Goal: Information Seeking & Learning: Learn about a topic

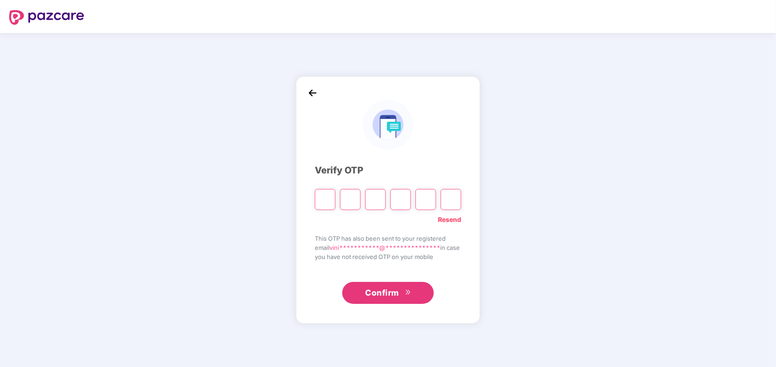
type input "*"
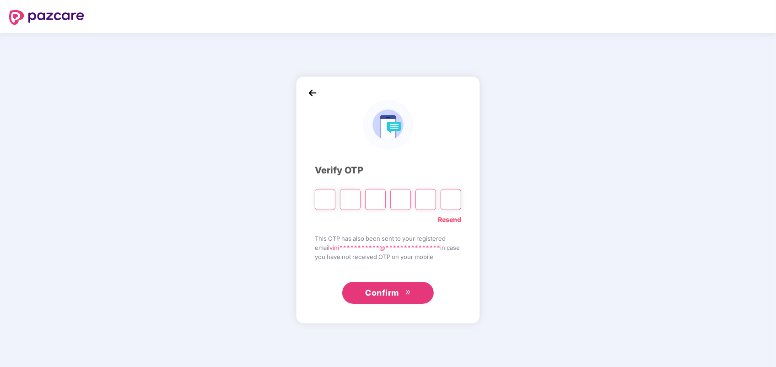
type input "*"
click img
click icon "close"
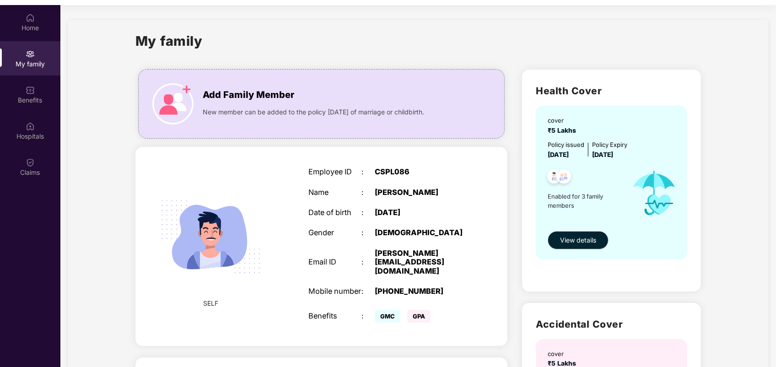
scroll to position [51, 0]
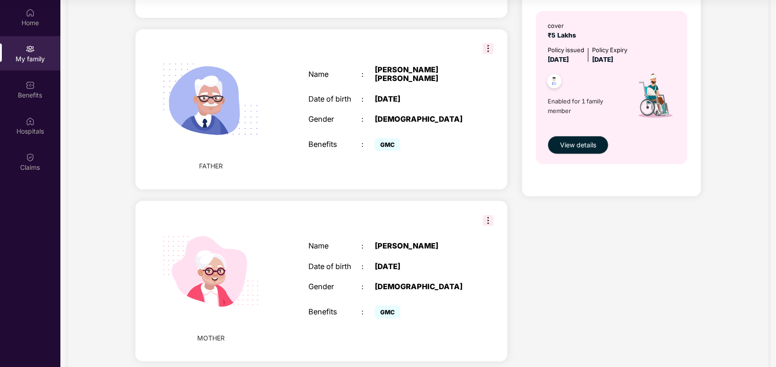
scroll to position [346, 0]
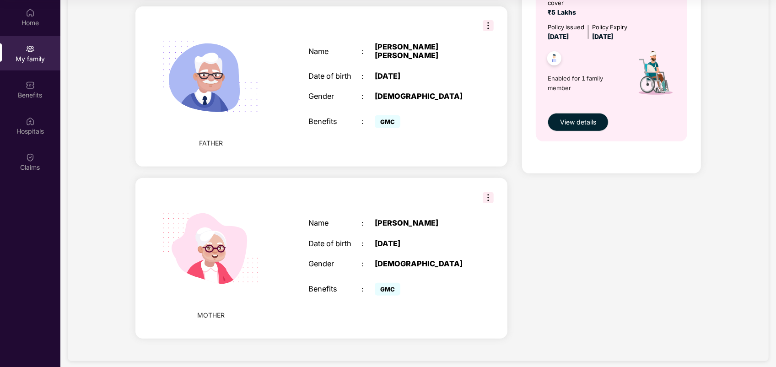
click at [487, 192] on img at bounding box center [488, 197] width 11 height 11
click at [600, 284] on div "Health Cover cover ₹5 Lakhs Policy issued [DATE] Policy Expiry [DATE] Enabled f…" at bounding box center [612, 30] width 194 height 639
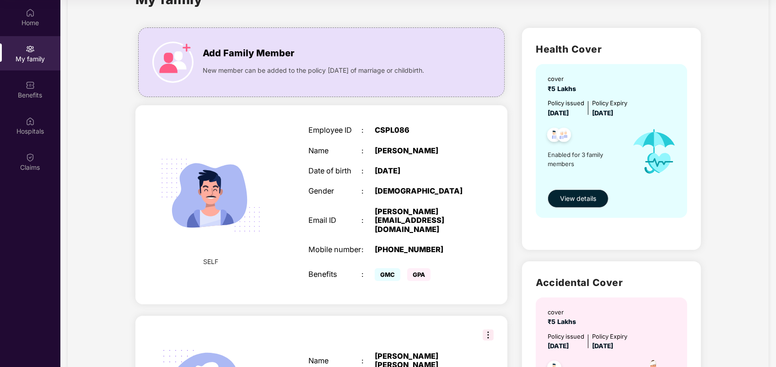
scroll to position [3, 0]
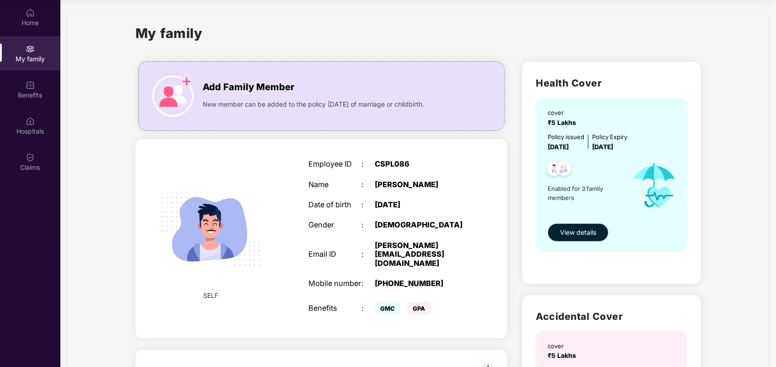
click at [577, 230] on span "View details" at bounding box center [578, 233] width 36 height 10
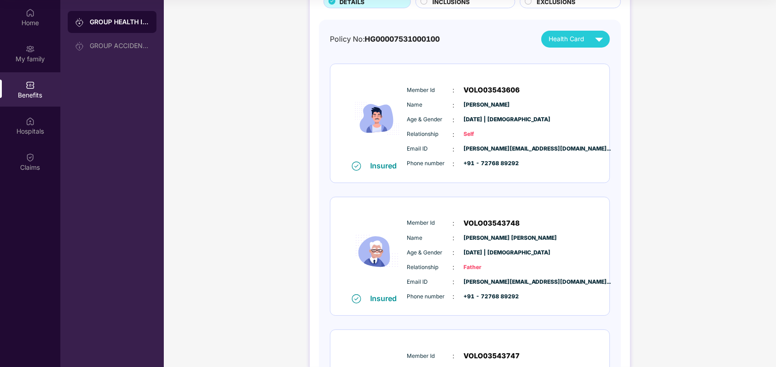
scroll to position [28, 0]
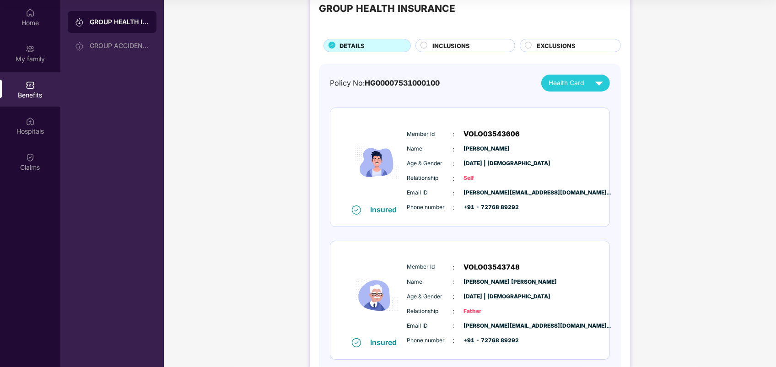
drag, startPoint x: 548, startPoint y: 271, endPoint x: 238, endPoint y: 202, distance: 317.2
click at [238, 202] on div "GROUP HEALTH INSURANCE DETAILS INCLUSIONS EXCLUSIONS Policy No: HG0000753100010…" at bounding box center [470, 263] width 613 height 573
click at [601, 262] on div "Insured Member Id : VOLO03543748 Name : [PERSON_NAME] [PERSON_NAME] Age & Gende…" at bounding box center [470, 300] width 279 height 119
click at [129, 43] on div "GROUP ACCIDENTAL INSURANCE" at bounding box center [120, 45] width 60 height 7
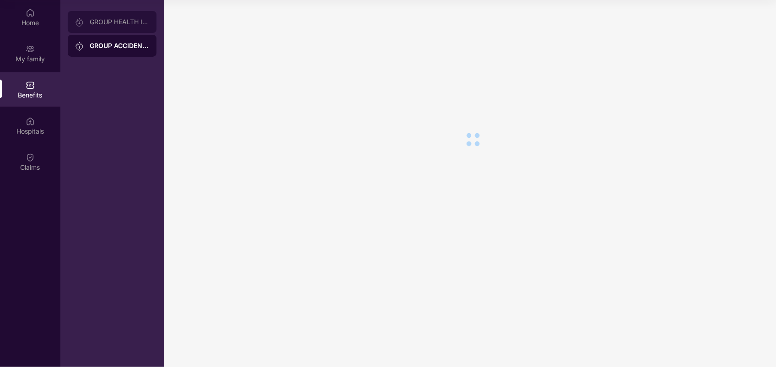
click at [126, 27] on div "GROUP HEALTH INSURANCE" at bounding box center [112, 22] width 89 height 22
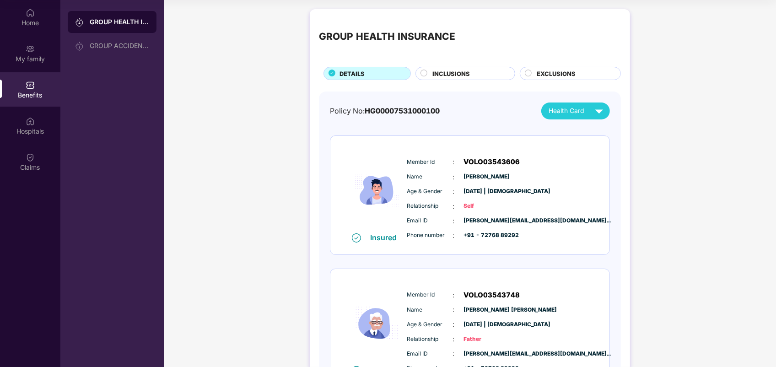
click at [772, 145] on div "GROUP HEALTH INSURANCE DETAILS INCLUSIONS EXCLUSIONS Policy No: HG0000753100010…" at bounding box center [470, 291] width 613 height 573
click at [623, 244] on div "GROUP HEALTH INSURANCE DETAILS INCLUSIONS EXCLUSIONS Policy No: HG0000753100010…" at bounding box center [470, 286] width 320 height 555
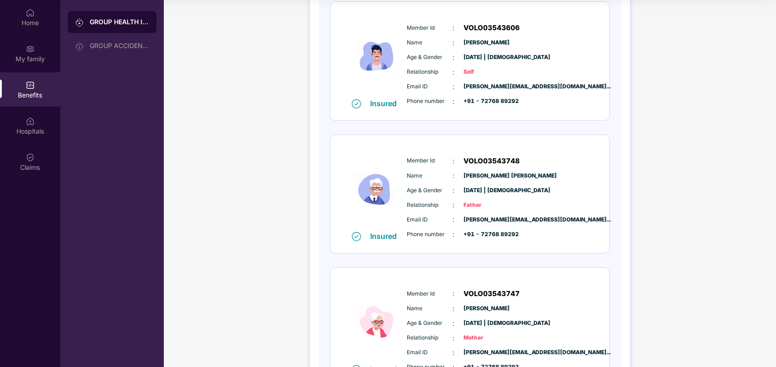
scroll to position [137, 0]
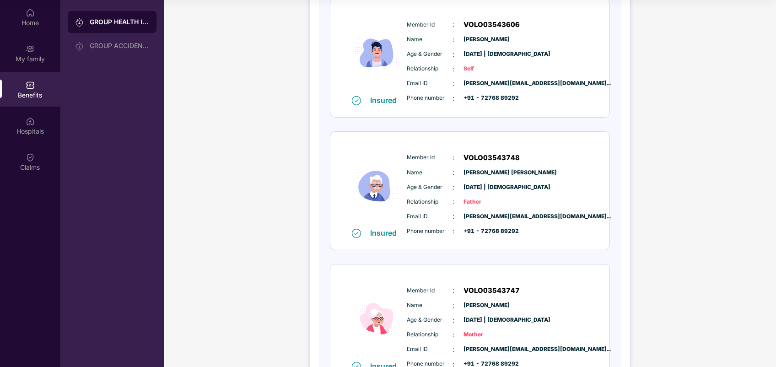
click at [180, 167] on div "GROUP HEALTH INSURANCE DETAILS INCLUSIONS EXCLUSIONS Policy No: HG0000753100010…" at bounding box center [470, 153] width 613 height 573
click at [39, 47] on div "My family" at bounding box center [30, 53] width 60 height 34
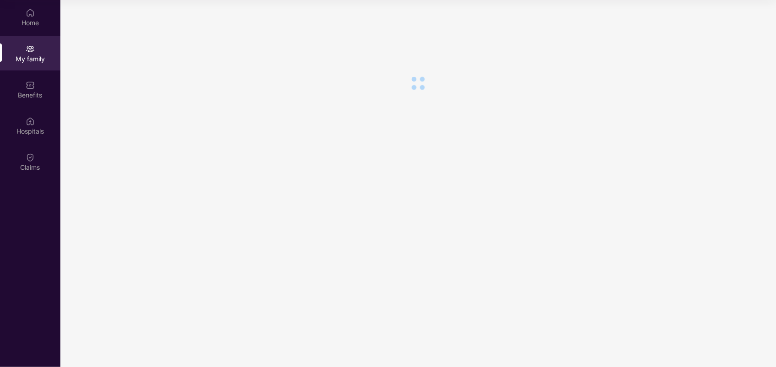
scroll to position [0, 0]
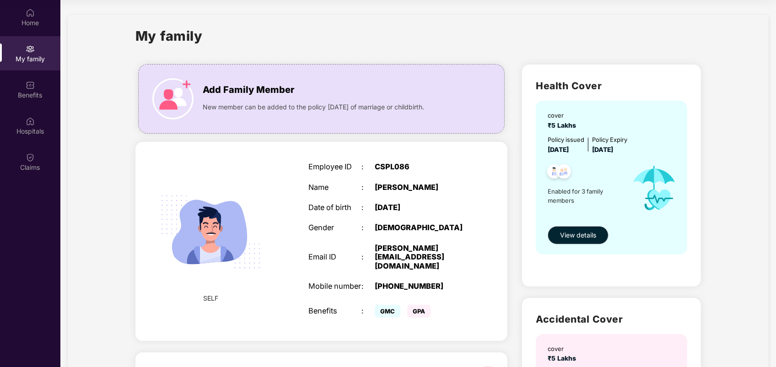
click at [108, 211] on div "My family Add Family Member New member can be added to the policy [DATE] of mar…" at bounding box center [418, 361] width 701 height 693
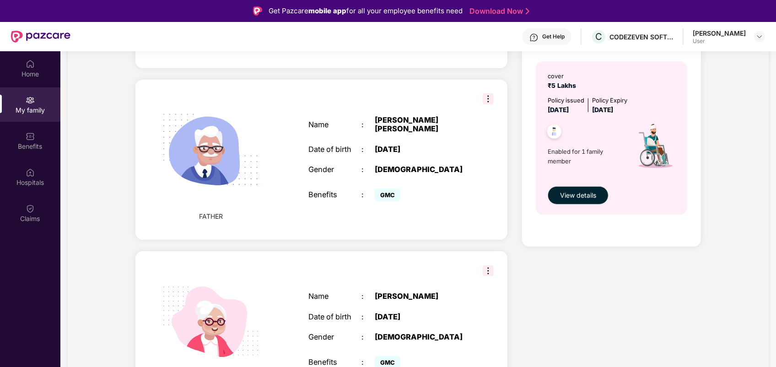
scroll to position [346, 0]
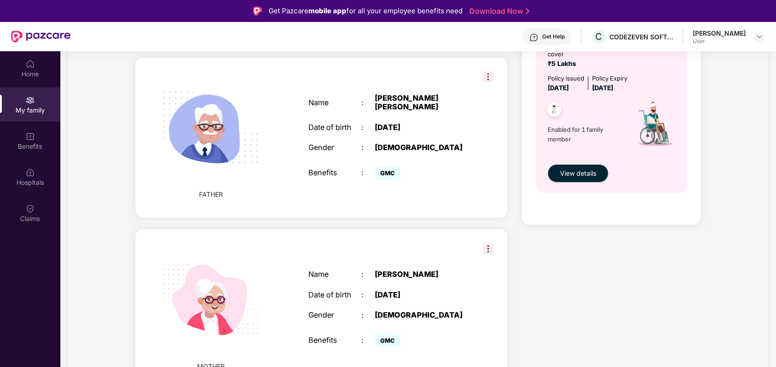
click at [493, 71] on img at bounding box center [488, 76] width 11 height 11
click at [774, 120] on section "My family Add Family Member New member can be added to the policy [DATE] of mar…" at bounding box center [418, 66] width 716 height 722
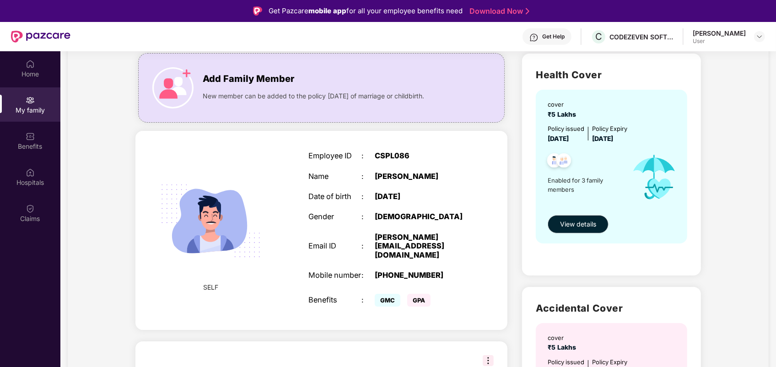
scroll to position [0, 0]
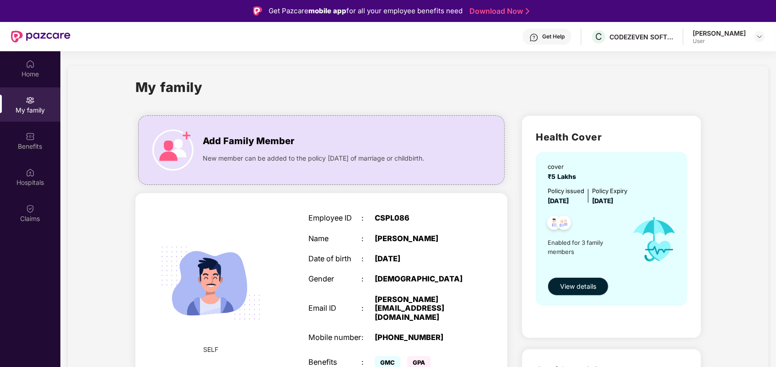
click at [571, 277] on button "View details" at bounding box center [578, 286] width 61 height 18
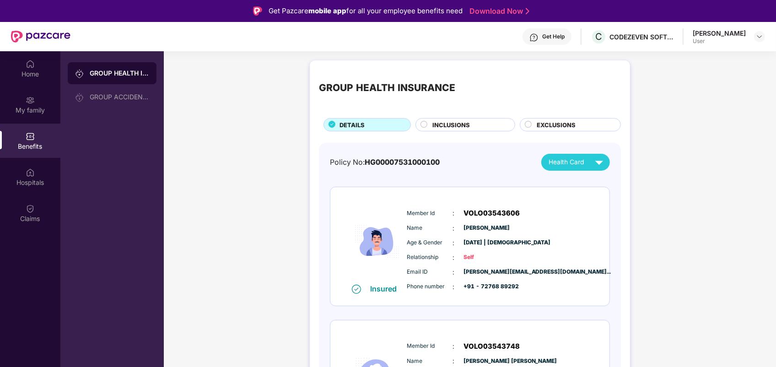
click at [639, 237] on div "GROUP HEALTH INSURANCE DETAILS INCLUSIONS EXCLUSIONS Policy No: HG0000753100010…" at bounding box center [470, 342] width 613 height 573
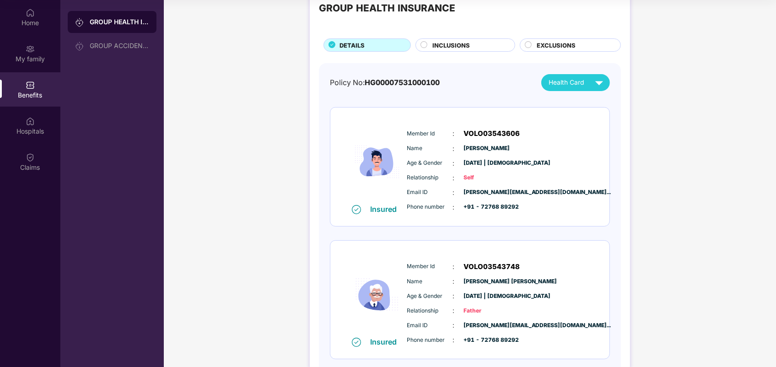
scroll to position [28, 0]
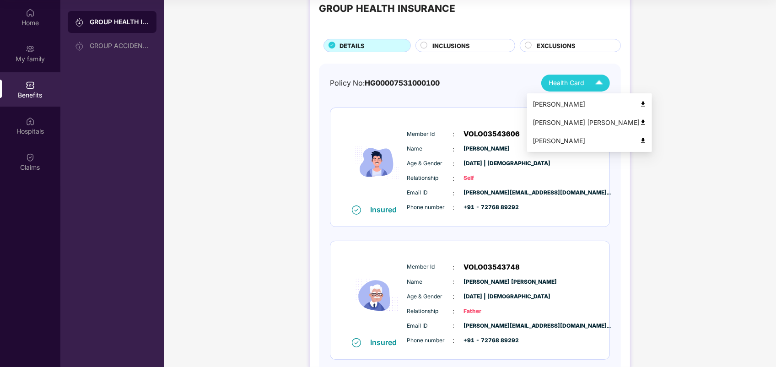
click at [575, 81] on span "Health Card" at bounding box center [567, 83] width 36 height 10
click at [640, 121] on img at bounding box center [643, 122] width 7 height 7
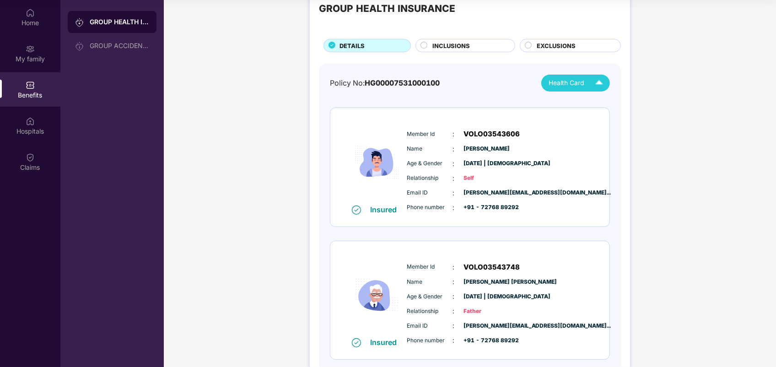
click at [250, 222] on div "GROUP HEALTH INSURANCE DETAILS INCLUSIONS EXCLUSIONS Policy No: HG0000753100010…" at bounding box center [470, 263] width 613 height 573
click at [47, 133] on div "Hospitals" at bounding box center [30, 131] width 60 height 9
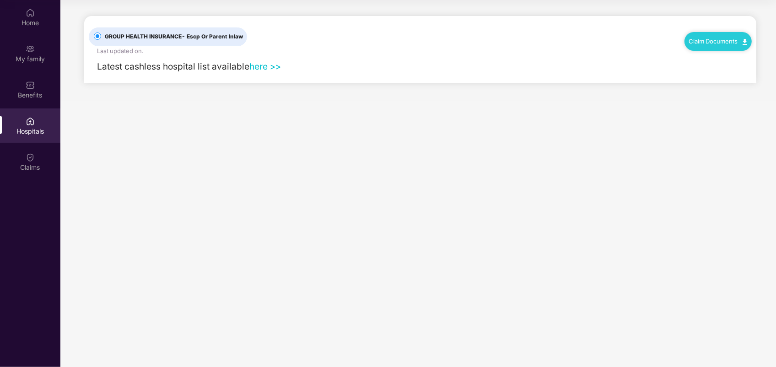
scroll to position [0, 0]
click at [31, 157] on img at bounding box center [30, 157] width 9 height 9
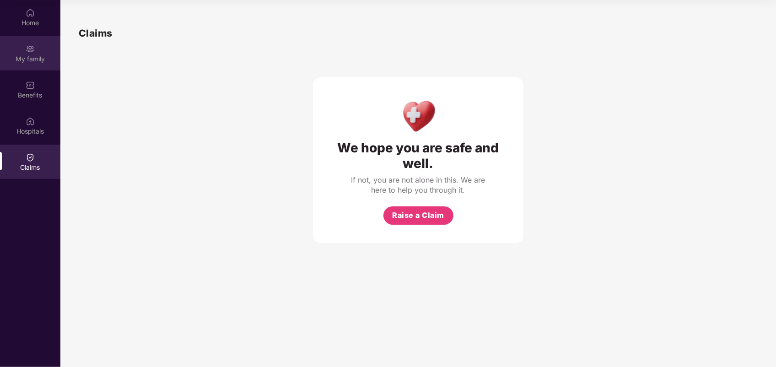
click at [27, 51] on img at bounding box center [30, 48] width 9 height 9
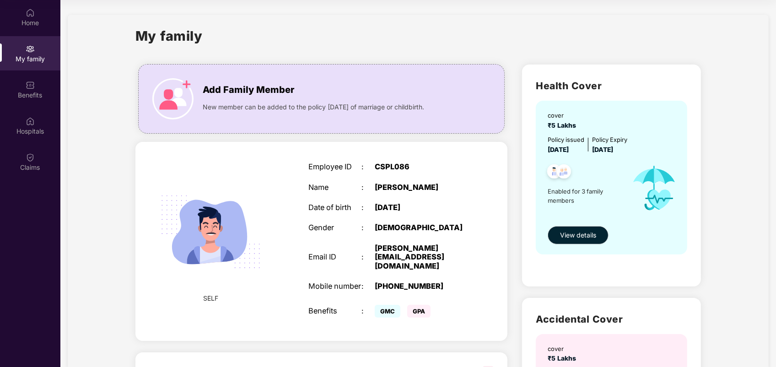
click at [110, 154] on div "My family Add Family Member New member can be added to the policy [DATE] of mar…" at bounding box center [418, 361] width 701 height 693
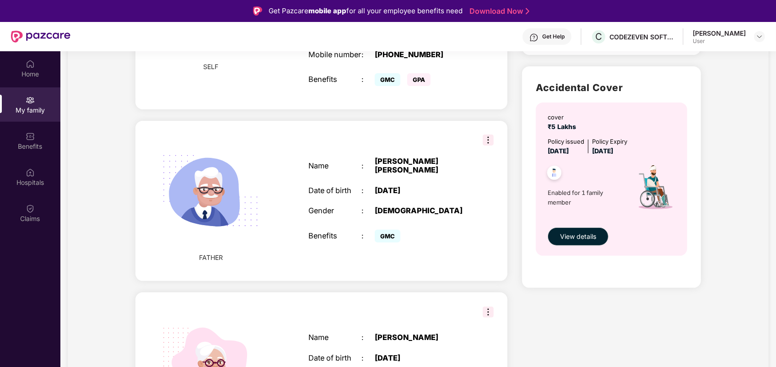
scroll to position [283, 0]
click at [758, 37] on img at bounding box center [759, 36] width 7 height 7
click at [112, 184] on div "My family Add Family Member New member can be added to the policy [DATE] of mar…" at bounding box center [418, 129] width 701 height 693
click at [123, 105] on div "My family Add Family Member New member can be added to the policy [DATE] of mar…" at bounding box center [418, 129] width 701 height 693
click at [34, 74] on div "Home" at bounding box center [30, 74] width 60 height 9
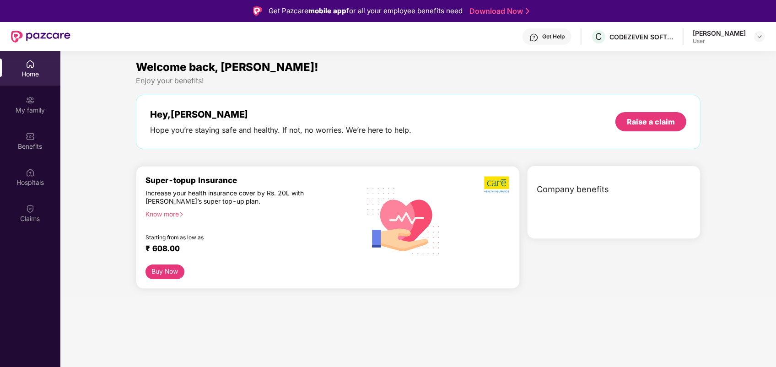
scroll to position [0, 0]
